Goal: Task Accomplishment & Management: Manage account settings

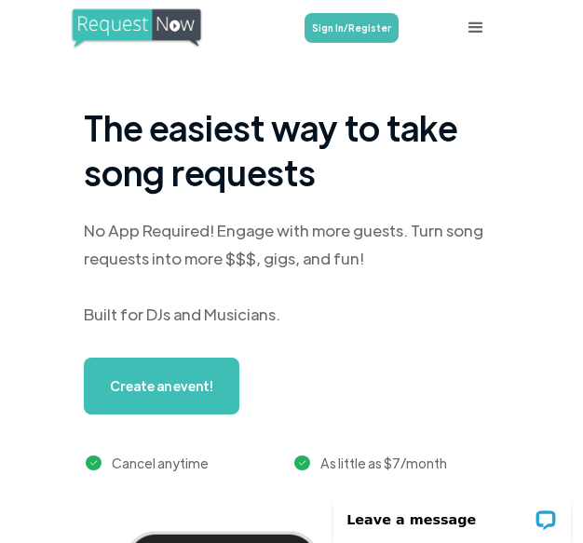
click at [341, 46] on div "Features Demo Pricing Use Cases Weddings & Private Events Bar/Club &Venues Scho…" at bounding box center [291, 28] width 524 height 56
click at [322, 23] on link "Sign In/Register" at bounding box center [351, 28] width 94 height 30
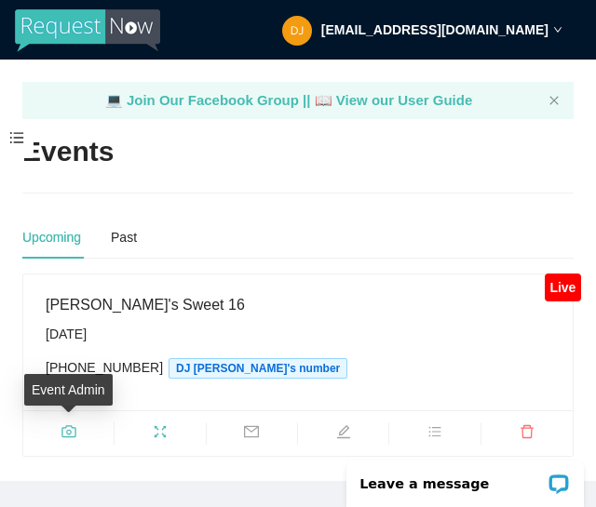
click at [72, 433] on icon "camera" at bounding box center [68, 431] width 15 height 15
